Goal: Information Seeking & Learning: Get advice/opinions

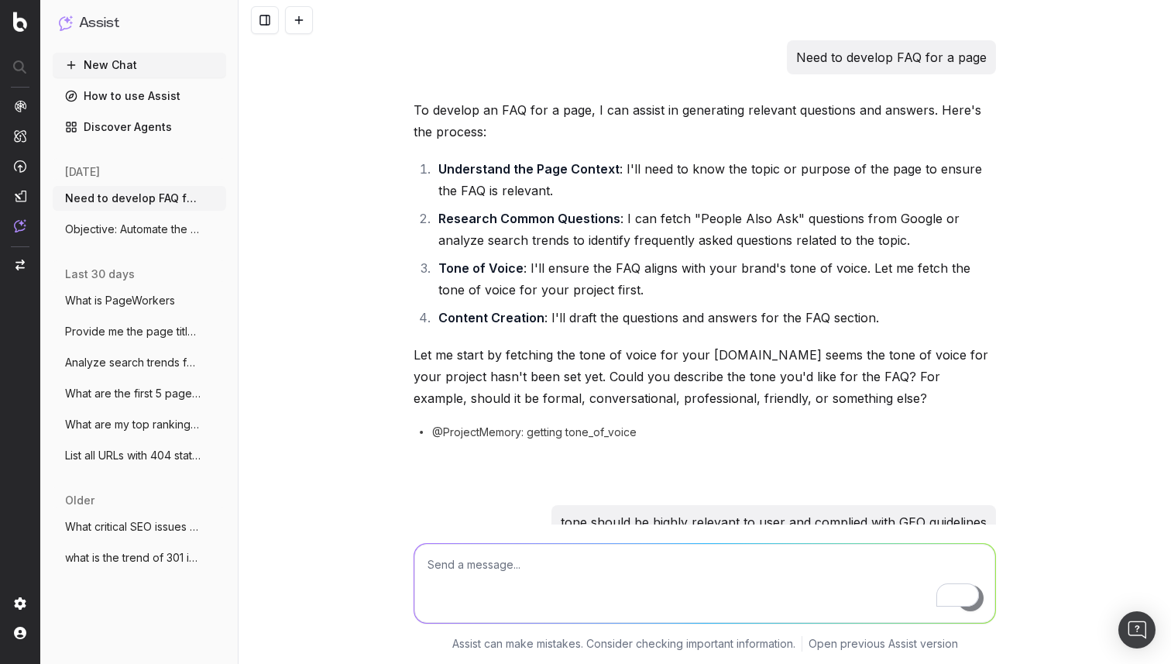
click at [455, 567] on textarea "To enrich screen reader interactions, please activate Accessibility in Grammarl…" at bounding box center [704, 583] width 581 height 79
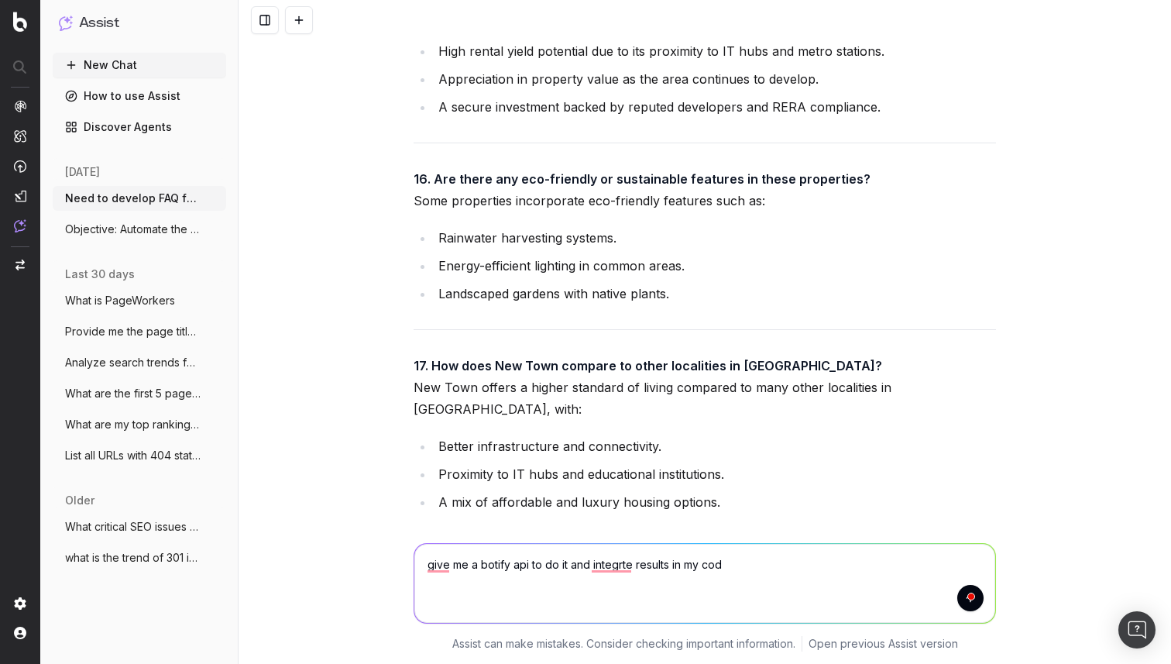
type textarea "give me a botify api to do it and integrte results in my code"
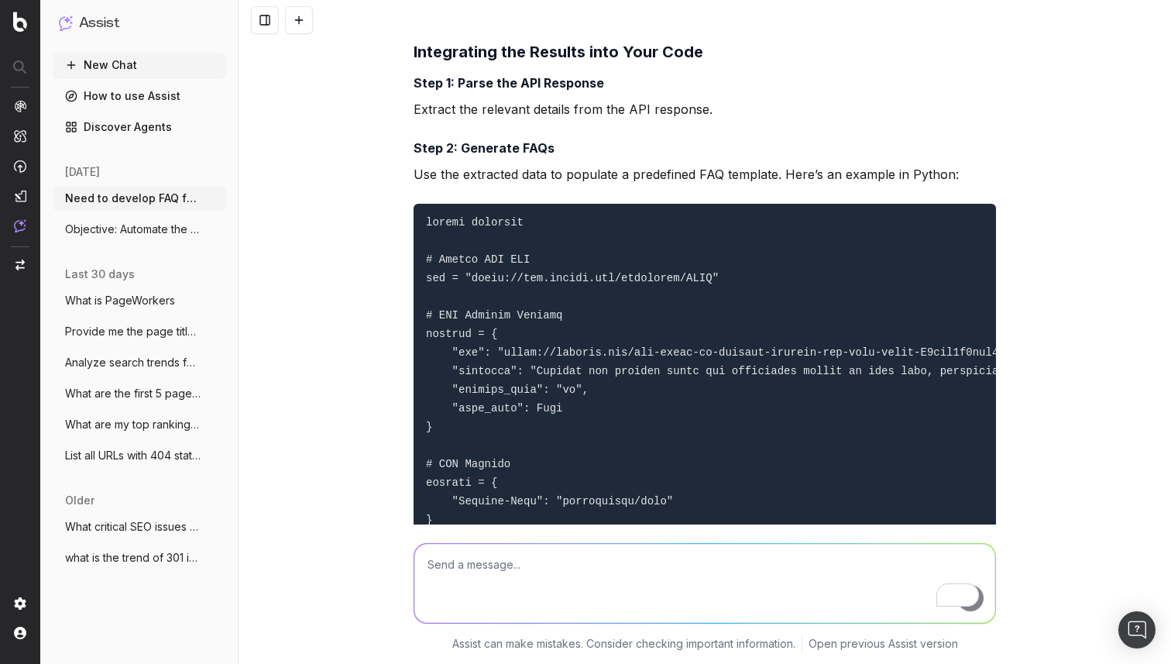
scroll to position [57852, 0]
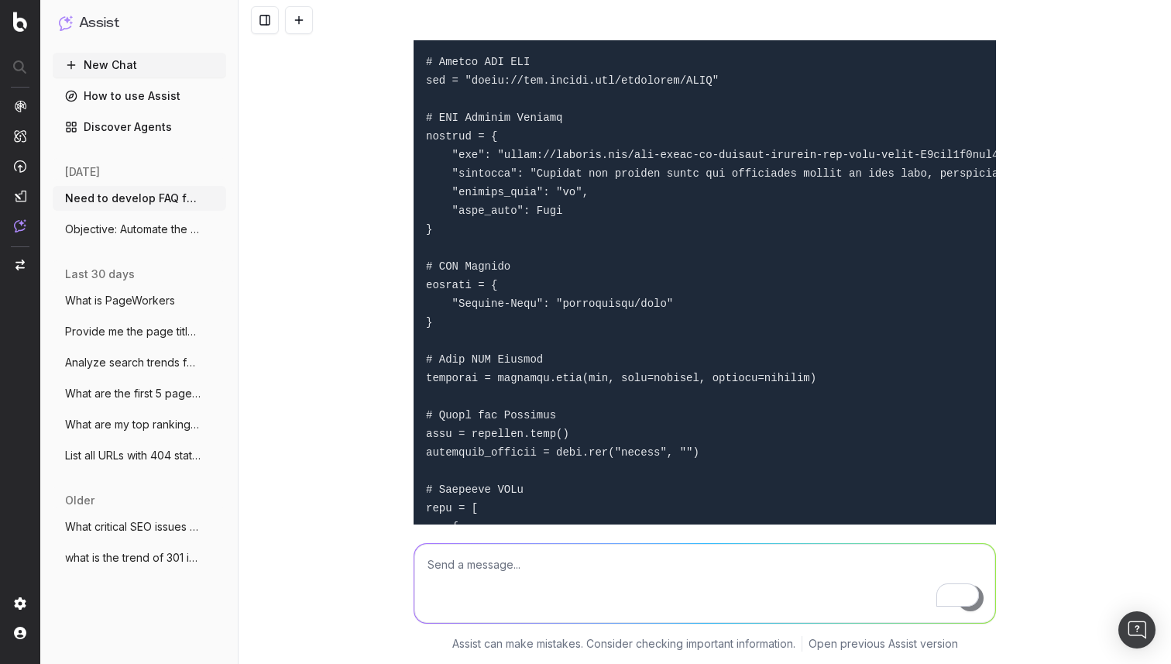
click at [562, 565] on textarea "To enrich screen reader interactions, please activate Accessibility in Grammarl…" at bounding box center [704, 583] width 581 height 79
type textarea "give me the api where i can give the required prompt"
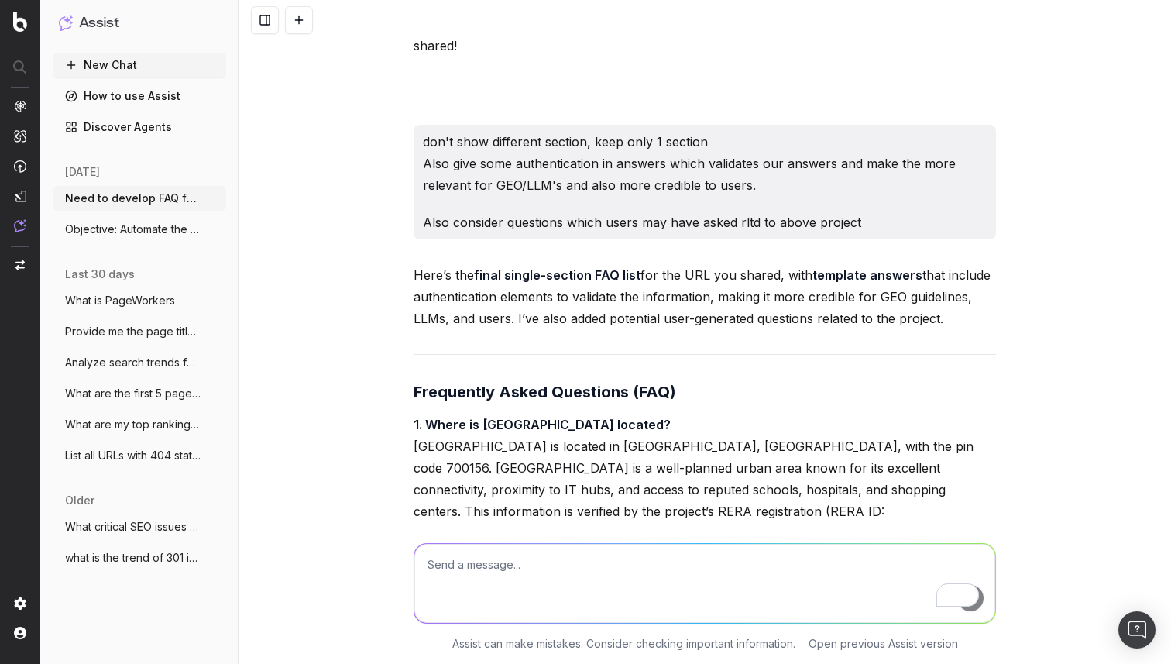
scroll to position [24956, 0]
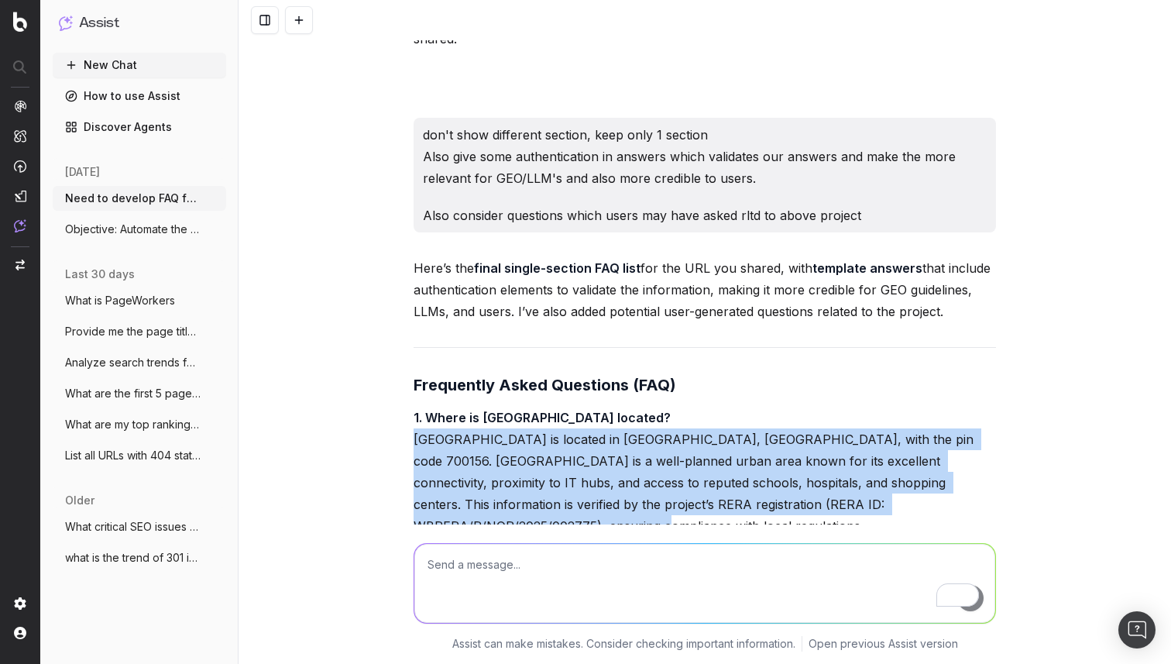
drag, startPoint x: 416, startPoint y: 176, endPoint x: 970, endPoint y: 247, distance: 558.3
click at [970, 407] on p "1. Where is [GEOGRAPHIC_DATA] located? [GEOGRAPHIC_DATA] is located in [GEOGRAP…" at bounding box center [705, 472] width 582 height 130
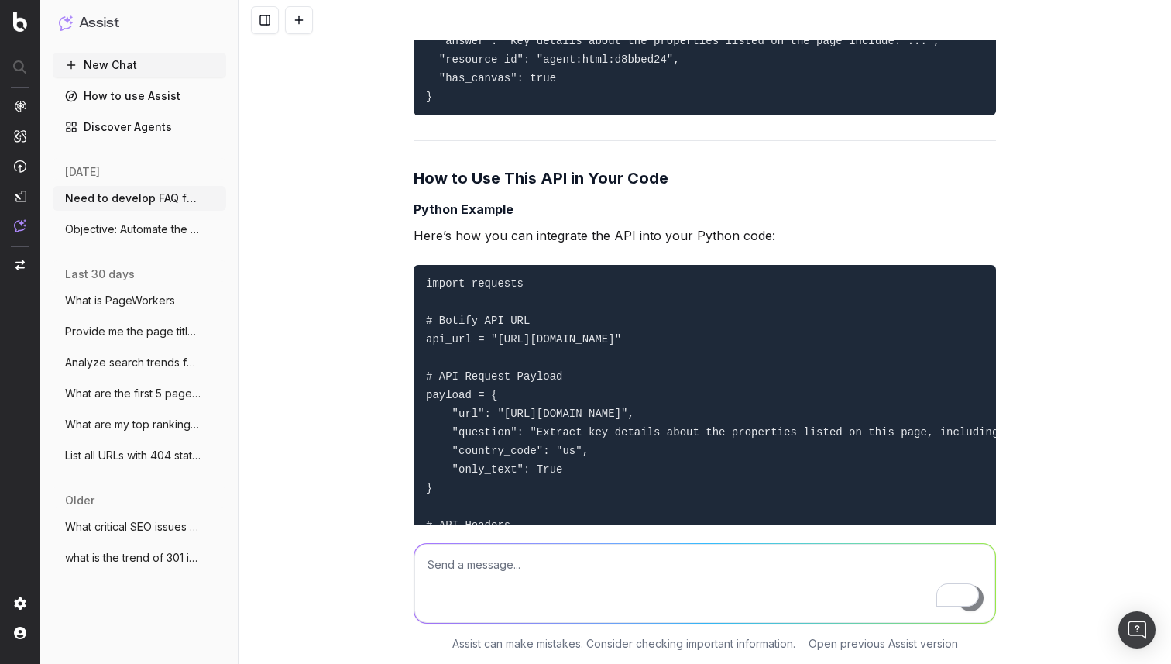
scroll to position [60724, 0]
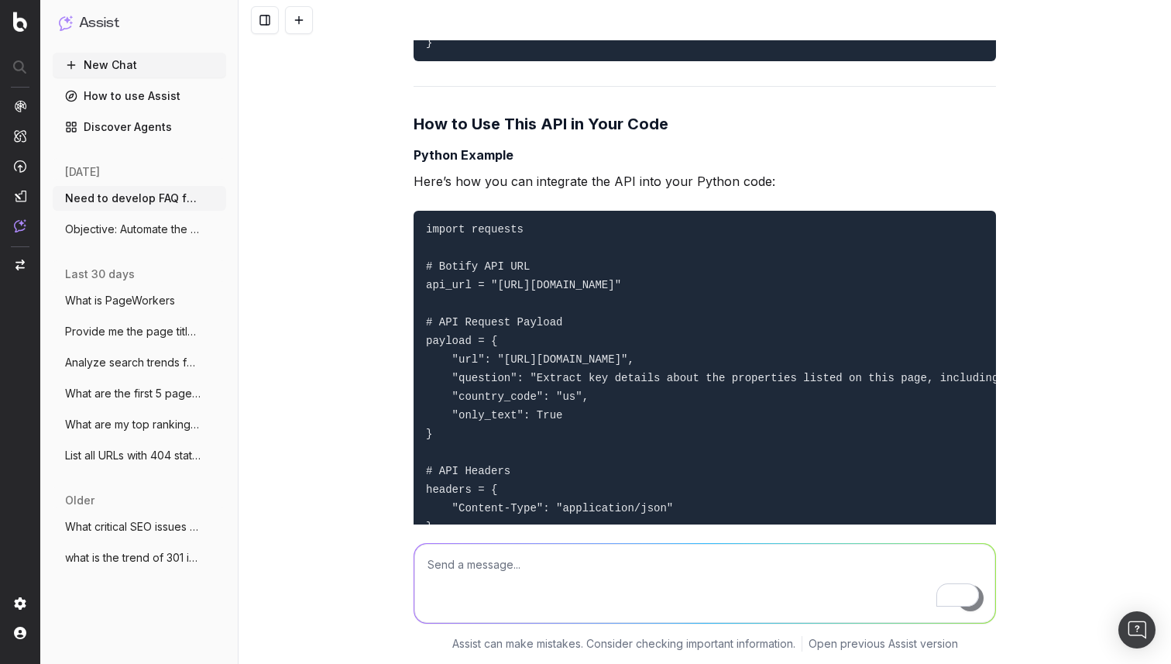
click at [473, 559] on textarea "To enrich screen reader interactions, please activate Accessibility in Grammarl…" at bounding box center [704, 583] width 581 height 79
paste textarea "[URL][DOMAIN_NAME]"
type textarea "generate FAQ for page [URL][DOMAIN_NAME] make them rltd to PAA/GEO gyuidelines,"
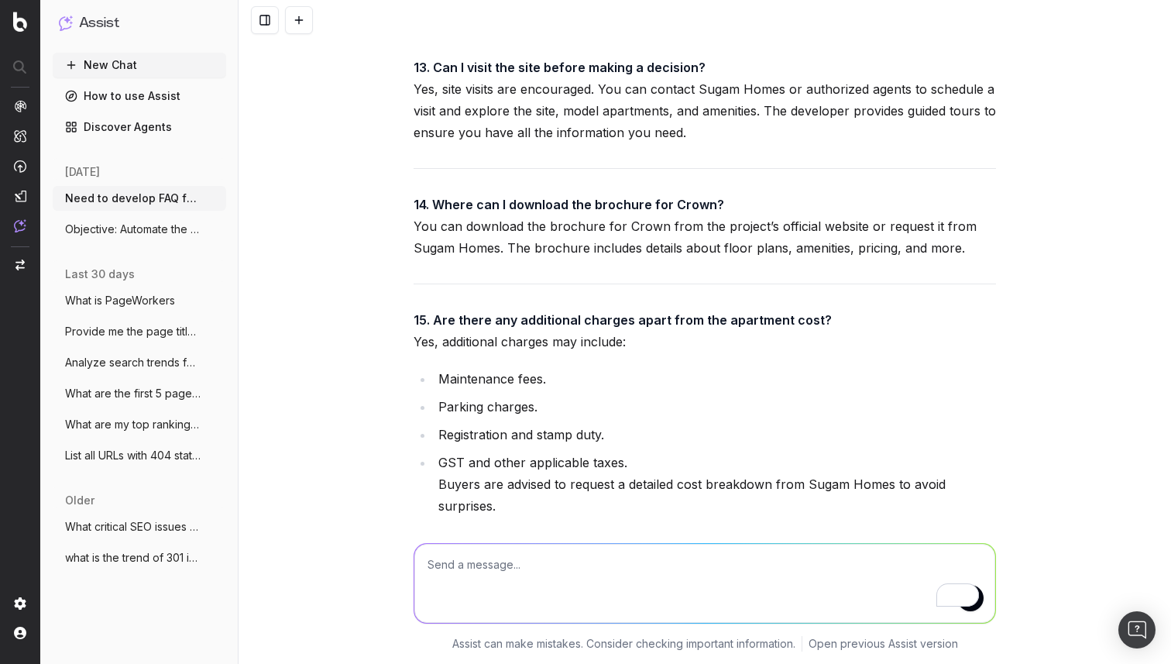
scroll to position [64348, 0]
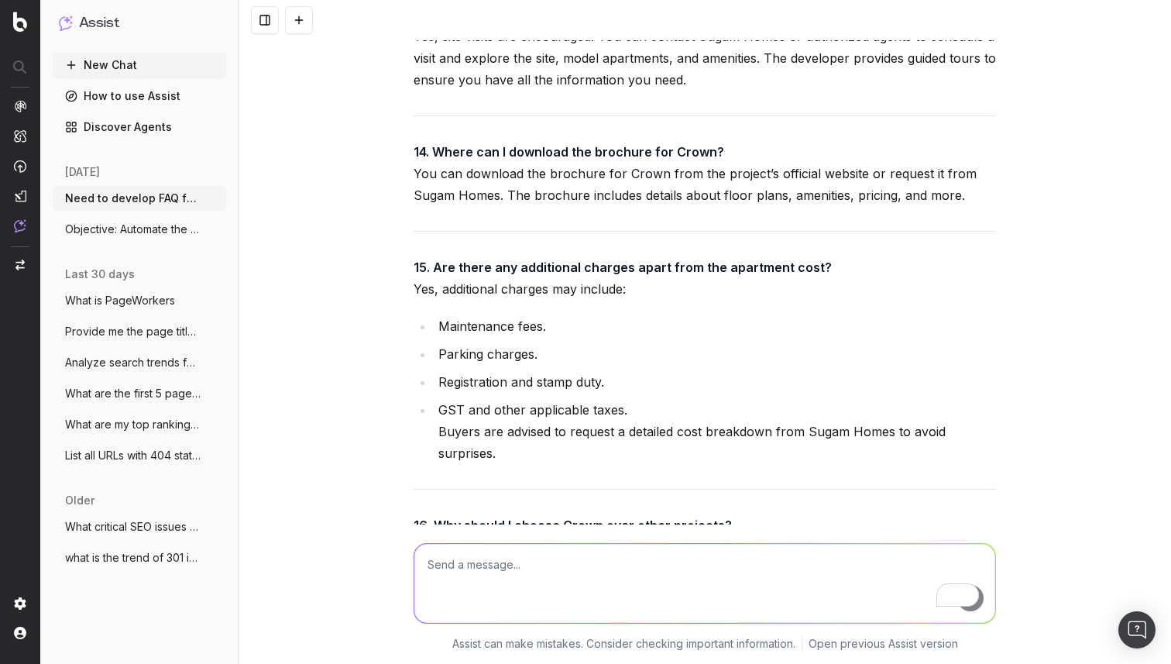
click at [492, 556] on textarea "To enrich screen reader interactions, please activate Accessibility in Grammarl…" at bounding box center [704, 583] width 581 height 79
click at [671, 568] on textarea "now show me a comparison of these questions quality" at bounding box center [704, 583] width 581 height 79
click at [774, 571] on textarea "now show me a comparison of these questions answers quality" at bounding box center [704, 583] width 581 height 79
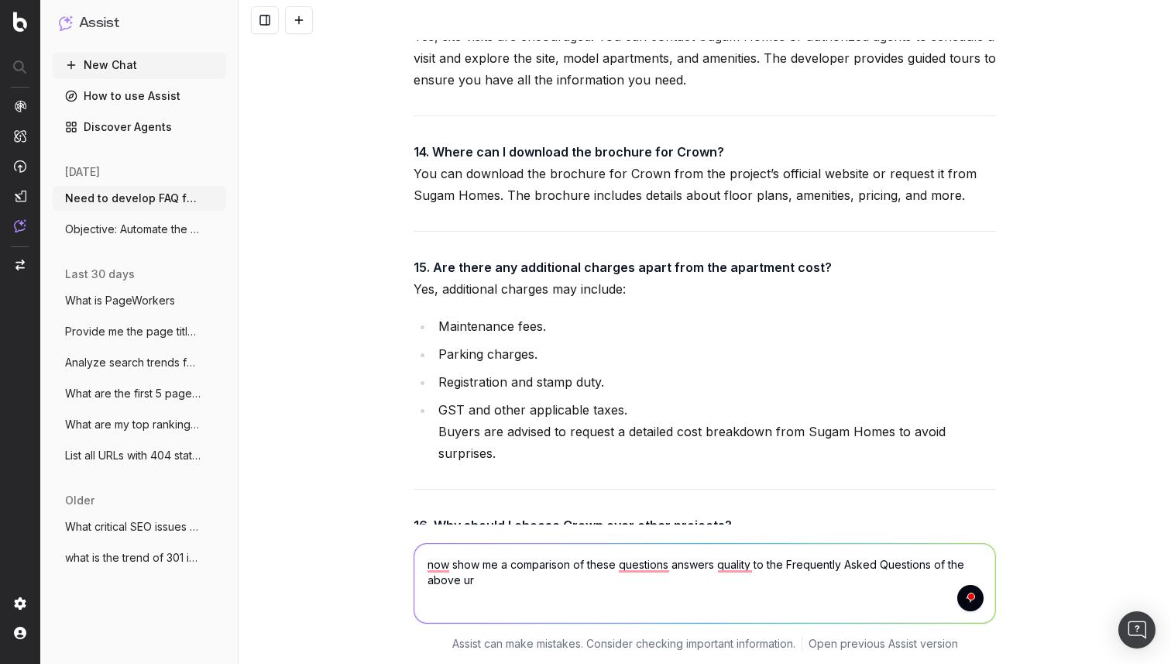
type textarea "now show me a comparison of these questions answers quality to the Frequently A…"
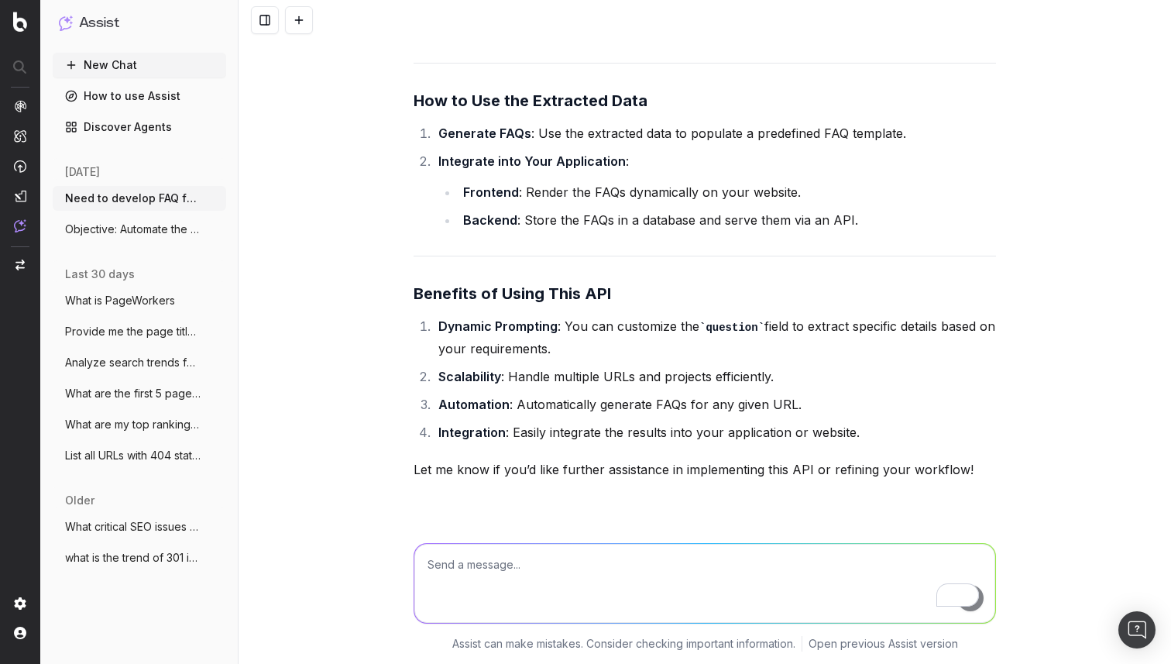
scroll to position [61386, 0]
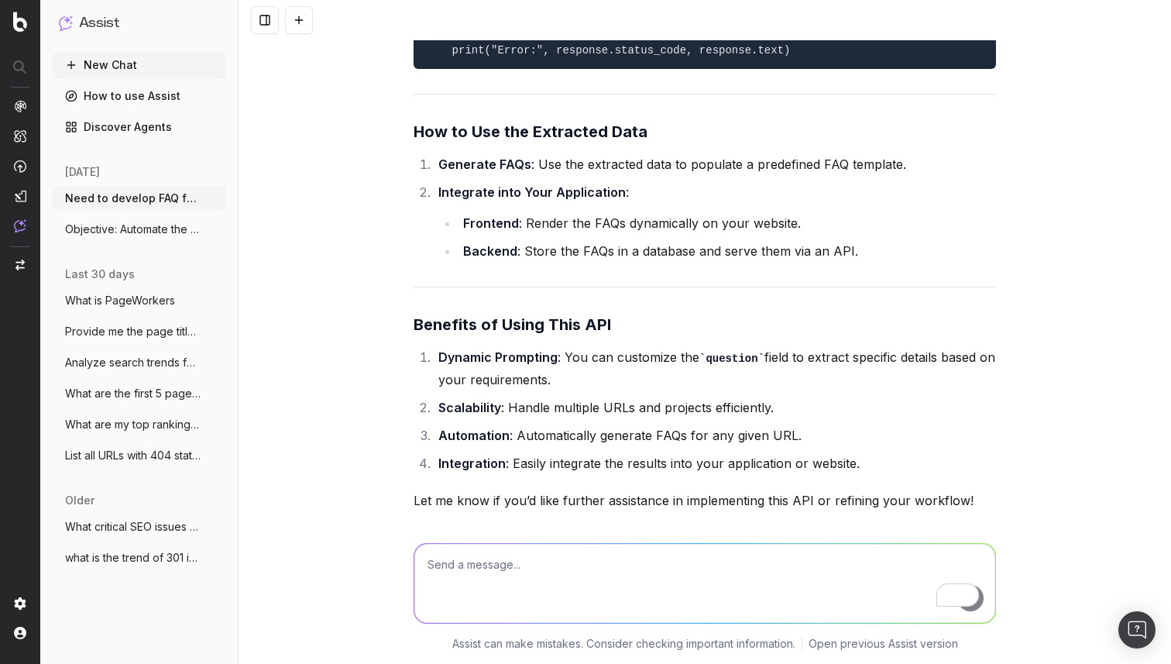
drag, startPoint x: 424, startPoint y: 131, endPoint x: 774, endPoint y: 115, distance: 350.4
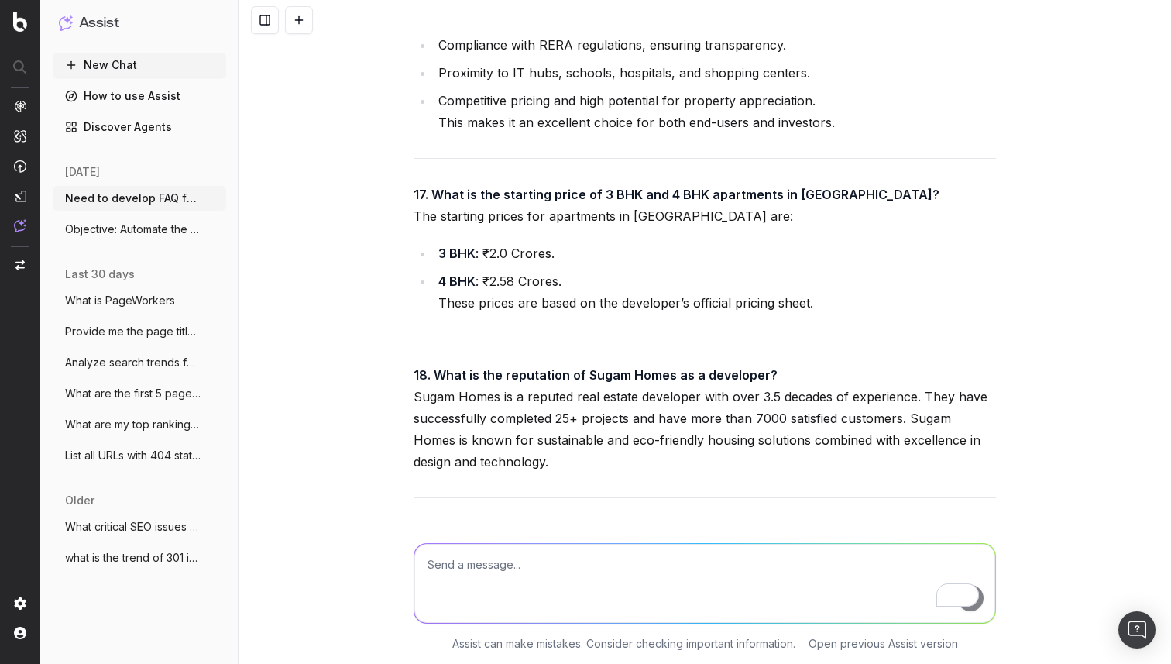
scroll to position [64953, 0]
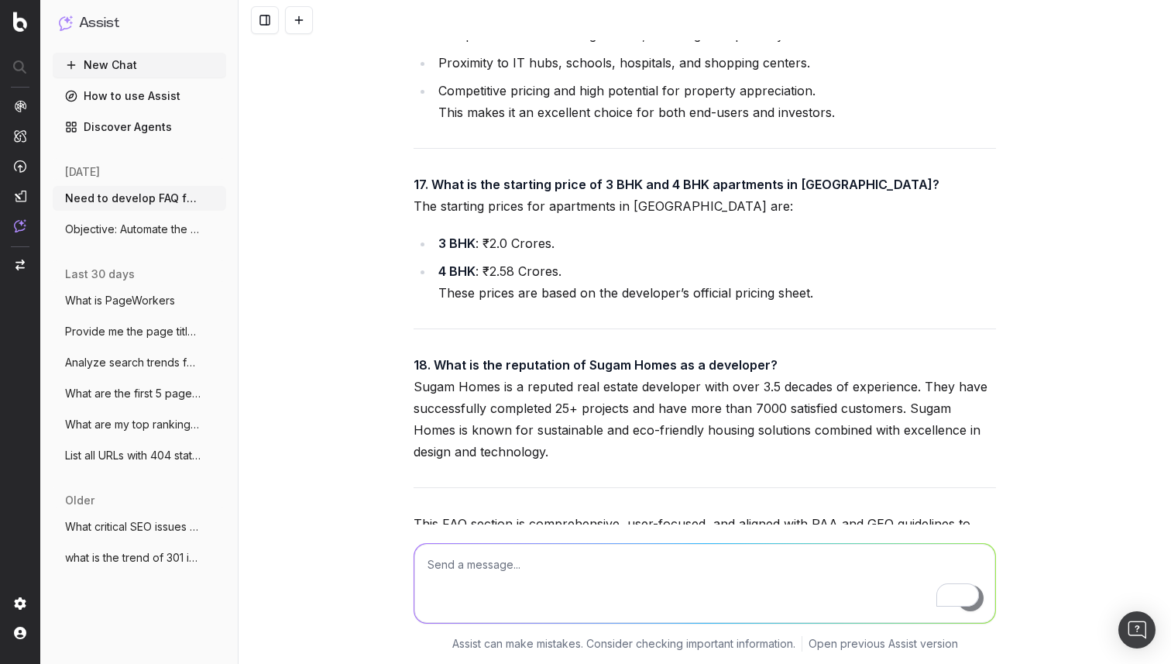
drag, startPoint x: 428, startPoint y: 267, endPoint x: 477, endPoint y: 280, distance: 51.3
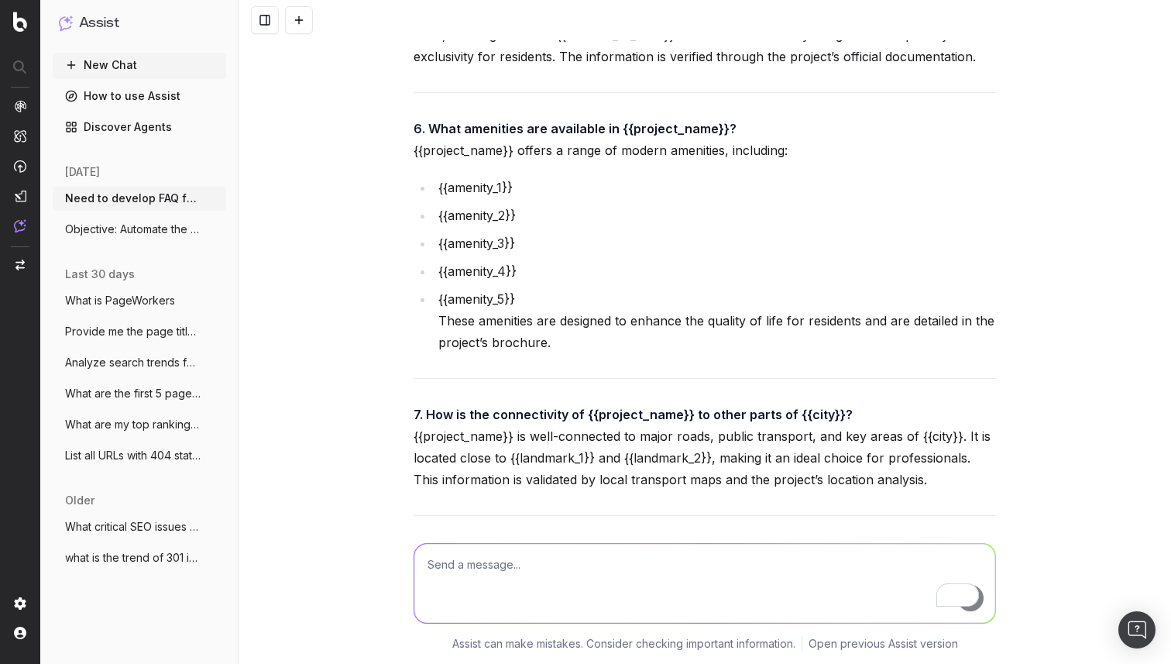
scroll to position [32889, 0]
